Goal: Browse casually

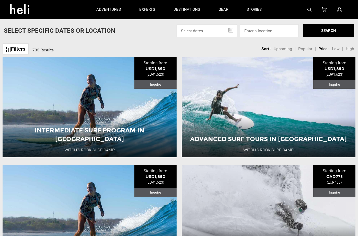
click at [19, 11] on icon at bounding box center [21, 7] width 23 height 8
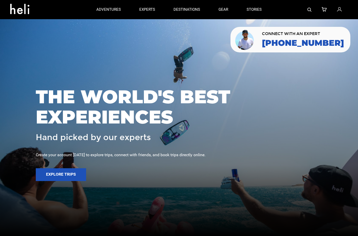
click at [263, 128] on div "THE WORLD'S BEST EXPERIENCES Hand picked by our experts" at bounding box center [179, 114] width 286 height 55
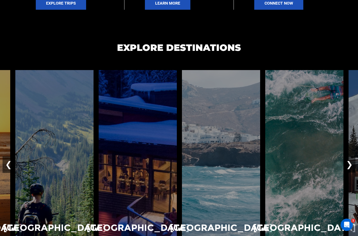
scroll to position [344, 0]
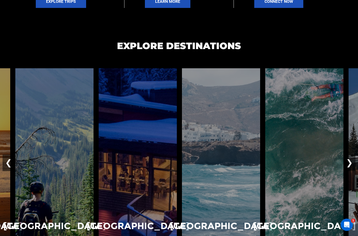
click at [306, 47] on h1 "EXPLORE DESTINATIONS" at bounding box center [179, 54] width 358 height 30
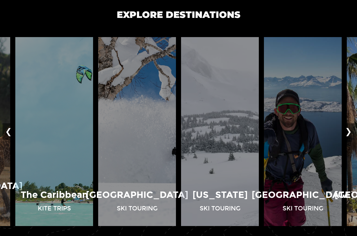
scroll to position [606, 0]
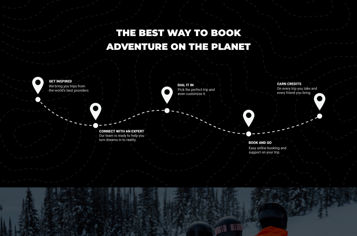
drag, startPoint x: 357, startPoint y: 120, endPoint x: 352, endPoint y: 130, distance: 11.2
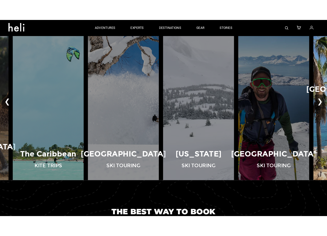
scroll to position [409, 0]
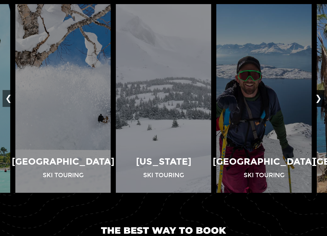
click at [320, 100] on button "❯" at bounding box center [318, 98] width 12 height 17
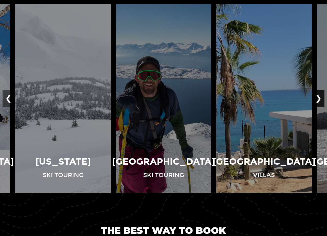
click at [320, 100] on button "❯" at bounding box center [318, 98] width 12 height 17
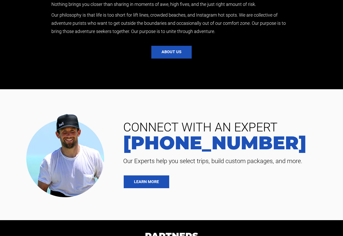
scroll to position [1196, 0]
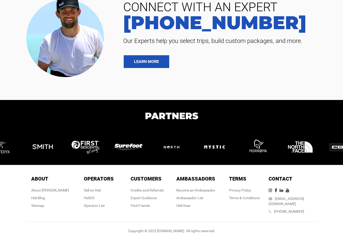
drag, startPoint x: 282, startPoint y: 148, endPoint x: 222, endPoint y: 148, distance: 60.3
click at [243, 148] on img at bounding box center [259, 147] width 33 height 28
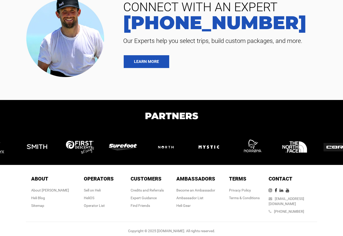
drag, startPoint x: 254, startPoint y: 151, endPoint x: 160, endPoint y: 151, distance: 94.0
click at [233, 151] on div at bounding box center [254, 147] width 43 height 18
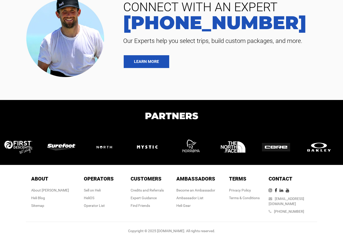
drag, startPoint x: 246, startPoint y: 149, endPoint x: 168, endPoint y: 149, distance: 77.9
click at [176, 149] on img at bounding box center [192, 147] width 33 height 28
drag, startPoint x: 242, startPoint y: 146, endPoint x: 174, endPoint y: 146, distance: 68.7
click at [219, 146] on img at bounding box center [235, 147] width 33 height 28
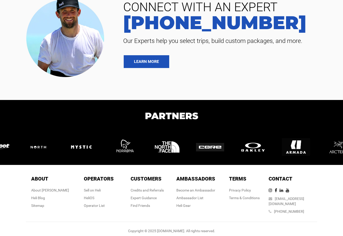
drag, startPoint x: 226, startPoint y: 148, endPoint x: 169, endPoint y: 148, distance: 56.9
click at [196, 148] on img at bounding box center [212, 147] width 33 height 9
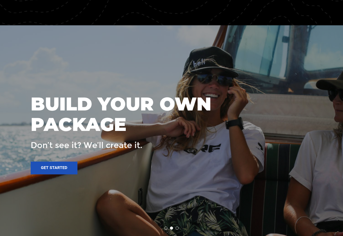
scroll to position [765, 0]
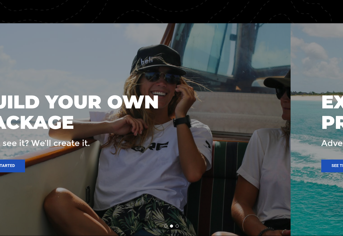
drag, startPoint x: 296, startPoint y: 115, endPoint x: 208, endPoint y: 115, distance: 88.1
click at [208, 115] on div at bounding box center [119, 129] width 343 height 212
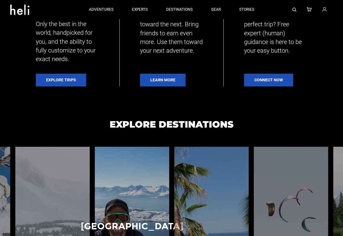
scroll to position [266, 0]
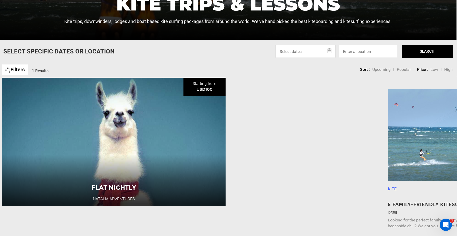
scroll to position [168, 1]
